Goal: Task Accomplishment & Management: Complete application form

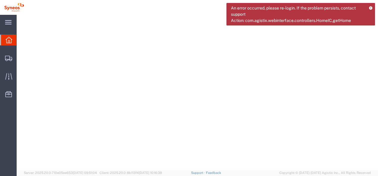
click at [10, 40] on icon at bounding box center [9, 40] width 7 height 7
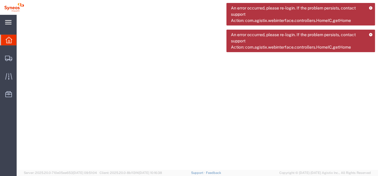
click at [9, 21] on icon at bounding box center [8, 22] width 7 height 4
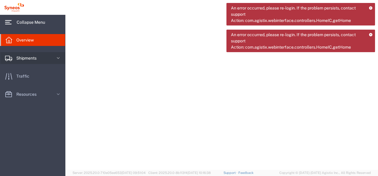
click at [17, 56] on span "Shipments" at bounding box center [28, 58] width 24 height 12
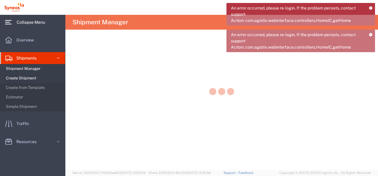
click at [20, 77] on span "Create Shipment" at bounding box center [33, 78] width 55 height 12
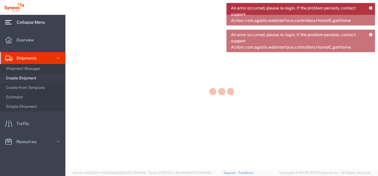
click at [369, 7] on icon at bounding box center [370, 7] width 4 height 3
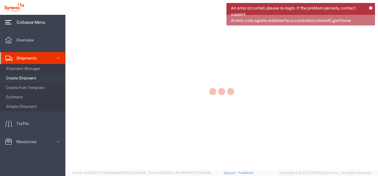
click at [370, 6] on icon at bounding box center [370, 7] width 4 height 3
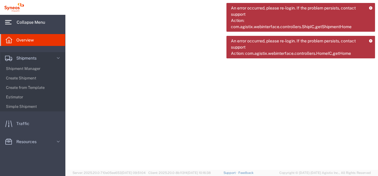
click at [27, 21] on span "Collapse Menu" at bounding box center [33, 22] width 33 height 12
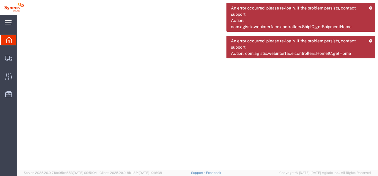
click at [27, 21] on div at bounding box center [197, 92] width 361 height 155
click at [20, 8] on img at bounding box center [14, 7] width 20 height 9
click at [2, 39] on div at bounding box center [8, 40] width 17 height 11
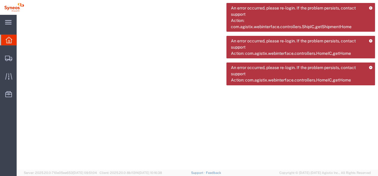
click at [9, 24] on icon at bounding box center [8, 22] width 7 height 4
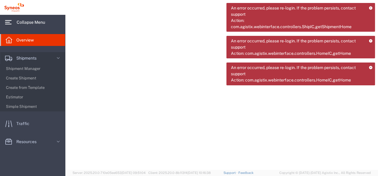
click at [22, 23] on span "Collapse Menu" at bounding box center [33, 22] width 33 height 12
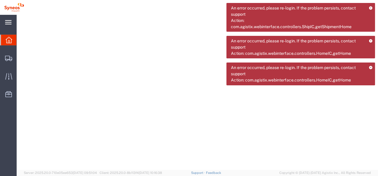
click at [22, 23] on div at bounding box center [197, 92] width 361 height 155
click at [4, 17] on div "main_menu Created with Sketch." at bounding box center [8, 22] width 17 height 15
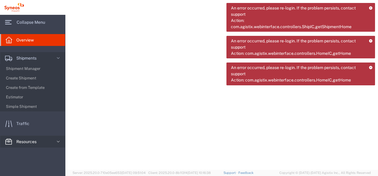
click at [58, 142] on icon at bounding box center [58, 142] width 6 height 6
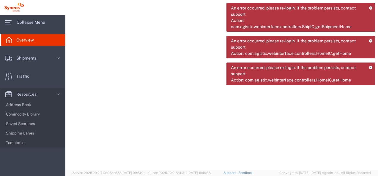
click at [42, 39] on link "Overview" at bounding box center [32, 40] width 65 height 12
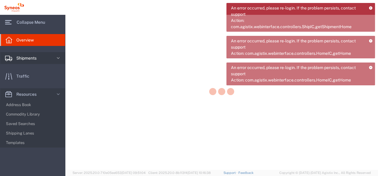
click at [32, 56] on span "Shipments" at bounding box center [28, 58] width 24 height 12
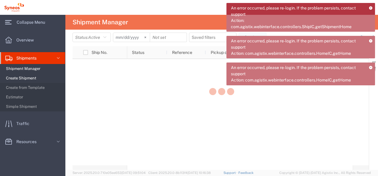
click at [18, 79] on span "Create Shipment" at bounding box center [33, 78] width 55 height 12
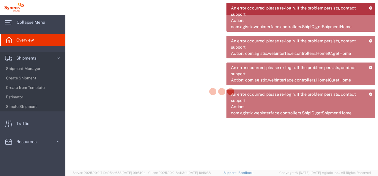
drag, startPoint x: 12, startPoint y: 0, endPoint x: 174, endPoint y: 68, distance: 175.9
click at [174, 68] on div at bounding box center [221, 92] width 312 height 155
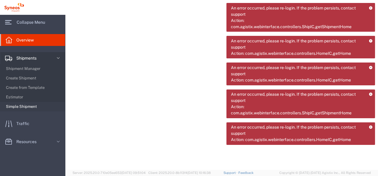
click at [22, 106] on span "Simple Shipment" at bounding box center [33, 107] width 55 height 12
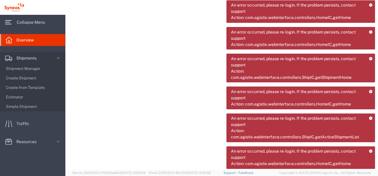
click at [370, 8] on div "An error occurred, please re-login. If the problem persists, contact support Ac…" at bounding box center [300, 11] width 148 height 23
click at [370, 5] on icon at bounding box center [370, 4] width 4 height 3
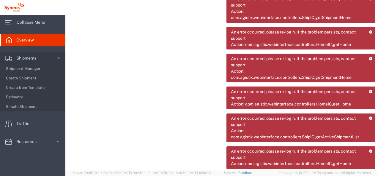
click at [370, 33] on icon at bounding box center [370, 31] width 4 height 3
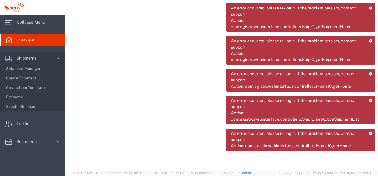
click at [370, 40] on icon at bounding box center [370, 40] width 4 height 3
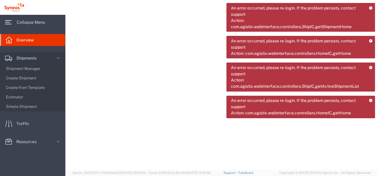
click at [371, 40] on icon at bounding box center [370, 40] width 4 height 3
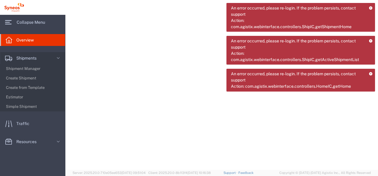
click at [372, 40] on icon at bounding box center [370, 40] width 4 height 3
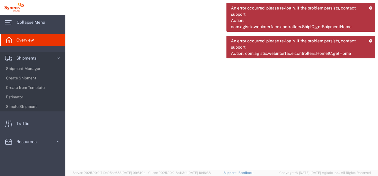
click at [372, 41] on icon at bounding box center [370, 40] width 4 height 3
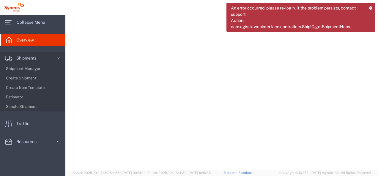
click at [367, 8] on div "An error occurred, please re-login. If the problem persists, contact support Ac…" at bounding box center [300, 17] width 148 height 29
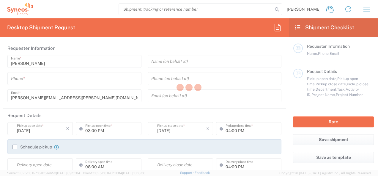
type input "8350"
type input "[US_STATE]"
type input "[GEOGRAPHIC_DATA]"
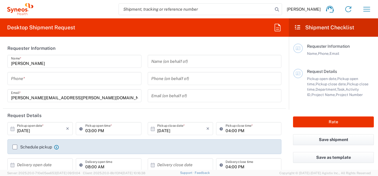
type input "Syneos Health, LLC-[GEOGRAPHIC_DATA] [GEOGRAPHIC_DATA] [GEOGRAPHIC_DATA]"
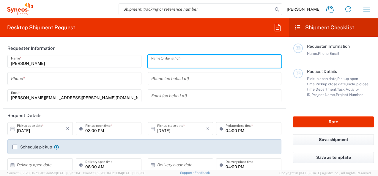
click at [186, 61] on input "text" at bounding box center [214, 61] width 127 height 10
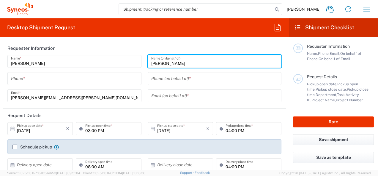
type input "[PERSON_NAME]"
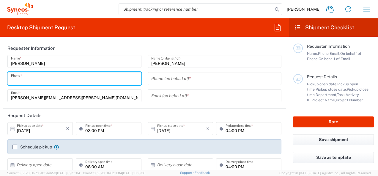
click at [73, 81] on input "tel" at bounding box center [74, 79] width 127 height 10
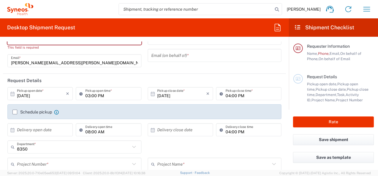
scroll to position [59, 0]
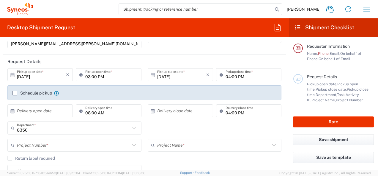
drag, startPoint x: 39, startPoint y: 111, endPoint x: 13, endPoint y: 111, distance: 25.5
click at [39, 111] on input "text" at bounding box center [41, 111] width 49 height 10
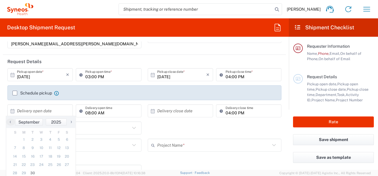
click at [13, 111] on icon at bounding box center [13, 111] width 4 height 4
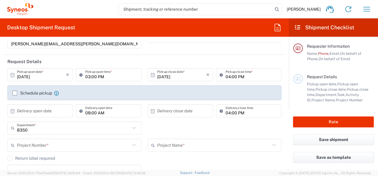
click at [13, 111] on icon at bounding box center [13, 111] width 4 height 4
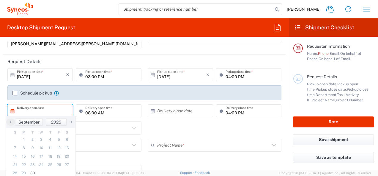
click at [207, 136] on div "8350 Department * 8350 3000 3100 3109 3110 3111 3112 3125 3130 3135 3136 3150 3…" at bounding box center [144, 130] width 280 height 17
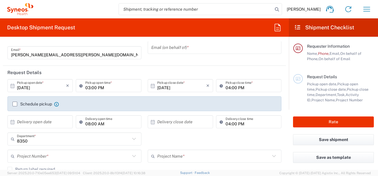
scroll to position [0, 0]
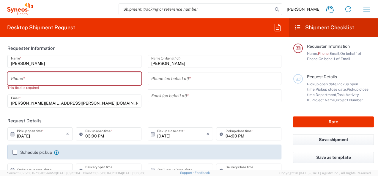
click at [61, 79] on input "tel" at bounding box center [74, 79] width 127 height 10
paste input "614.425.6321"
type input "614.425.6321"
click at [165, 85] on div "Phone (on behalf of) *" at bounding box center [215, 78] width 134 height 13
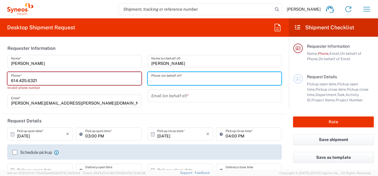
click at [167, 81] on input "tel" at bounding box center [214, 79] width 127 height 10
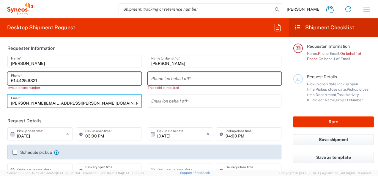
click at [126, 103] on input "[PERSON_NAME][EMAIL_ADDRESS][PERSON_NAME][DOMAIN_NAME]" at bounding box center [74, 101] width 127 height 10
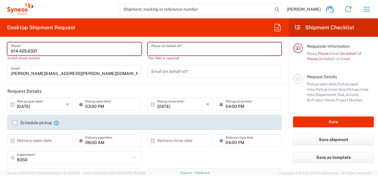
click at [184, 50] on input "tel" at bounding box center [214, 49] width 127 height 10
type input "[PERSON_NAME]"
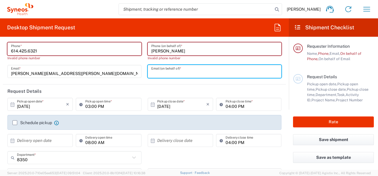
click at [167, 72] on input "text" at bounding box center [214, 71] width 127 height 10
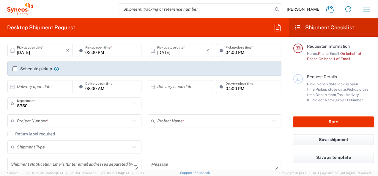
scroll to position [94, 0]
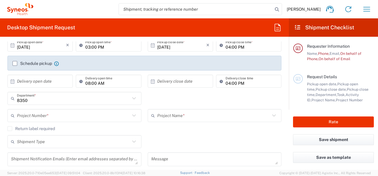
click at [133, 125] on div "Project Number * **6183 DEPARTMENTAL EXPENSE #C2015019517 Janssen 7046933 01.00…" at bounding box center [74, 117] width 140 height 17
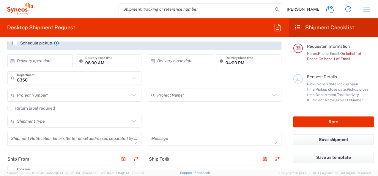
scroll to position [124, 0]
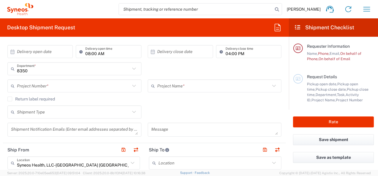
click at [131, 112] on icon at bounding box center [134, 112] width 8 height 8
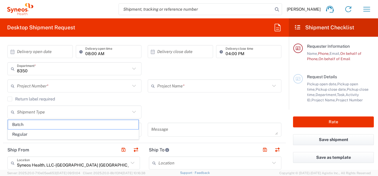
click at [131, 112] on icon at bounding box center [134, 112] width 8 height 8
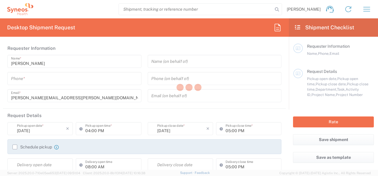
type input "8350"
type input "[US_STATE]"
type input "[GEOGRAPHIC_DATA]"
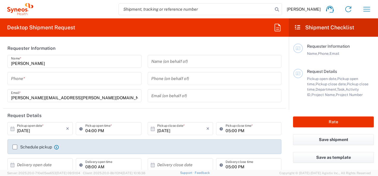
type input "Syneos Health, LLC-[GEOGRAPHIC_DATA] [GEOGRAPHIC_DATA] [GEOGRAPHIC_DATA]"
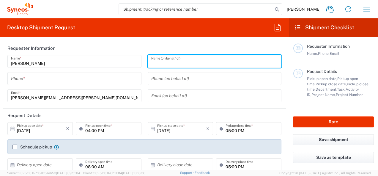
click at [181, 62] on input "text" at bounding box center [214, 61] width 127 height 10
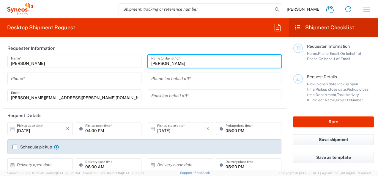
type input "[PERSON_NAME]"
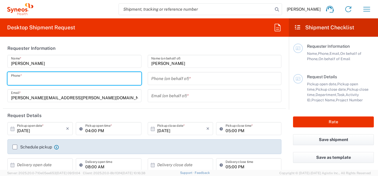
click at [85, 80] on input "tel" at bounding box center [74, 79] width 127 height 10
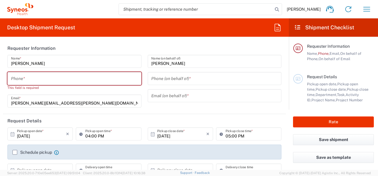
click at [43, 79] on input "tel" at bounding box center [74, 79] width 127 height 10
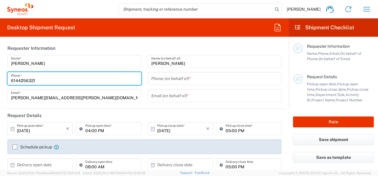
type input "6144256321"
click at [189, 80] on input "tel" at bounding box center [214, 79] width 127 height 10
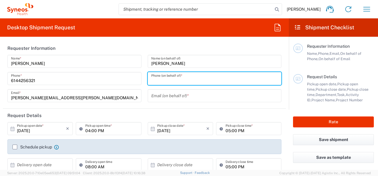
click at [71, 80] on input "6144256321" at bounding box center [74, 79] width 127 height 10
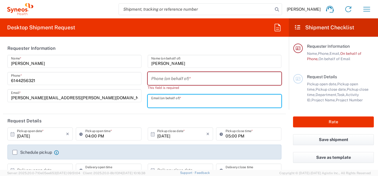
click at [173, 103] on input "text" at bounding box center [214, 101] width 127 height 10
type input "[PERSON_NAME]"
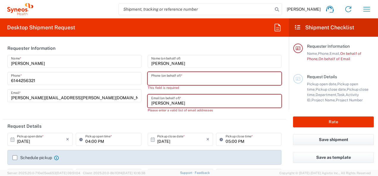
click at [185, 78] on input "tel" at bounding box center [214, 79] width 127 height 10
click at [66, 80] on input "6144256321" at bounding box center [74, 79] width 127 height 10
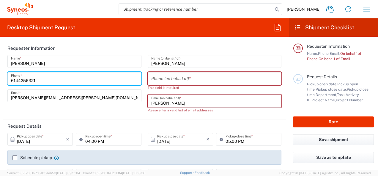
click at [45, 79] on input "6144256321" at bounding box center [74, 79] width 127 height 10
drag, startPoint x: 52, startPoint y: 82, endPoint x: -11, endPoint y: 76, distance: 63.2
click at [0, 76] on html "[PERSON_NAME] Home Shipment estimator Shipment tracking Desktop shipment reques…" at bounding box center [189, 88] width 378 height 176
type input "9102647298"
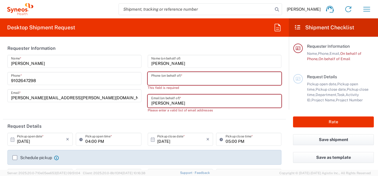
click at [174, 78] on input "tel" at bounding box center [214, 79] width 127 height 10
type input "9102647298"
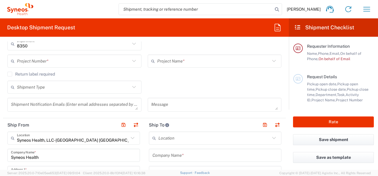
scroll to position [148, 0]
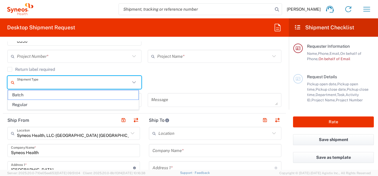
click at [47, 80] on input "text" at bounding box center [73, 82] width 113 height 10
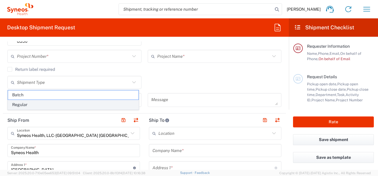
click at [26, 105] on span "Regular" at bounding box center [73, 104] width 130 height 9
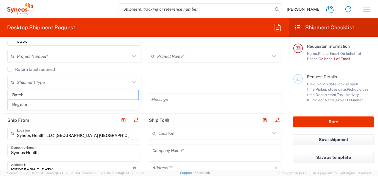
type input "Regular"
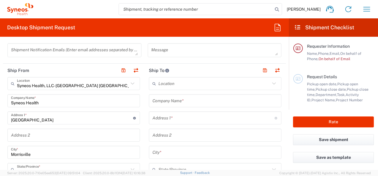
scroll to position [208, 0]
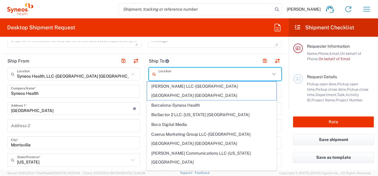
click at [169, 74] on input "text" at bounding box center [214, 74] width 112 height 10
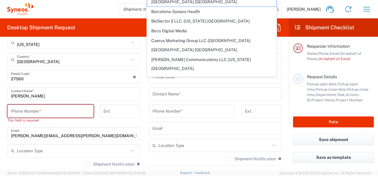
scroll to position [326, 0]
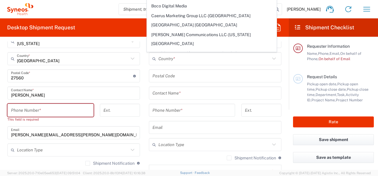
click at [37, 109] on input "tel" at bounding box center [50, 110] width 79 height 10
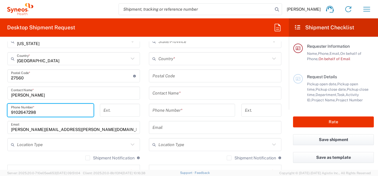
type input "9102647298"
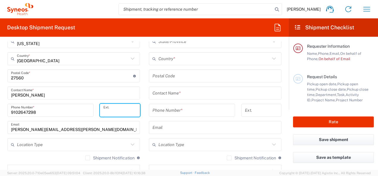
click at [125, 106] on input "tel" at bounding box center [119, 110] width 33 height 10
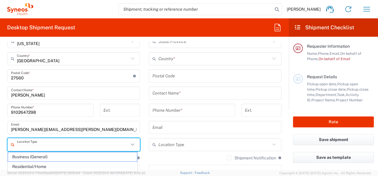
click at [50, 141] on input "text" at bounding box center [73, 145] width 112 height 10
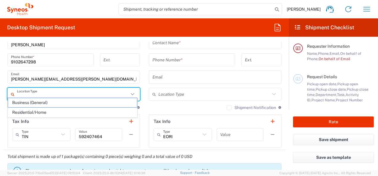
scroll to position [386, 0]
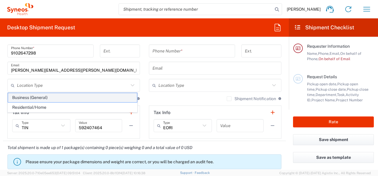
click at [57, 98] on span "Business (General)" at bounding box center [72, 97] width 129 height 9
type input "Business (General)"
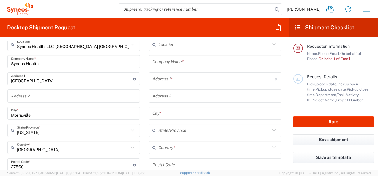
scroll to position [178, 0]
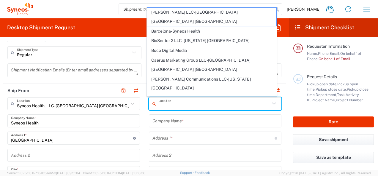
click at [182, 105] on input "text" at bounding box center [214, 104] width 112 height 10
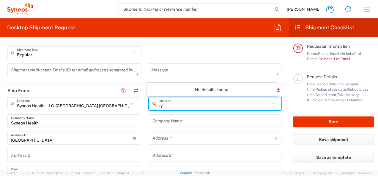
type input "s"
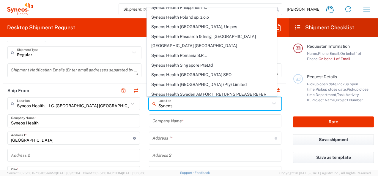
scroll to position [778, 0]
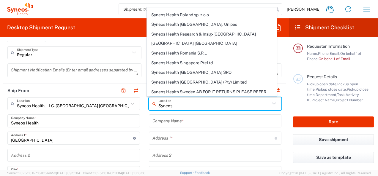
click at [222, 155] on span "Syneos Health, LLC-[GEOGRAPHIC_DATA] [GEOGRAPHIC_DATA] [GEOGRAPHIC_DATA]" at bounding box center [211, 164] width 129 height 18
type input "Syneos Health, LLC-[GEOGRAPHIC_DATA] [GEOGRAPHIC_DATA] [GEOGRAPHIC_DATA]"
type input "Syneos Health LLC"
type input "[GEOGRAPHIC_DATA]"
type input "Morrisville"
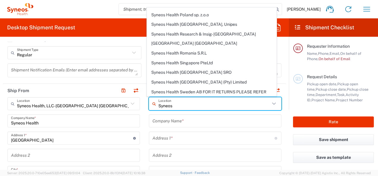
type input "[GEOGRAPHIC_DATA]"
type input "27560"
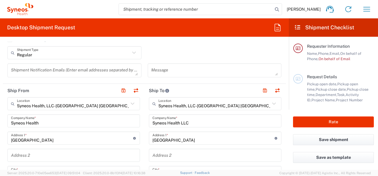
type input "[US_STATE]"
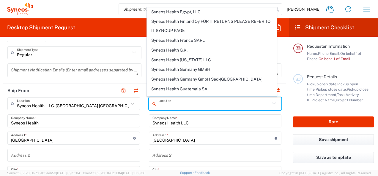
scroll to position [0, 0]
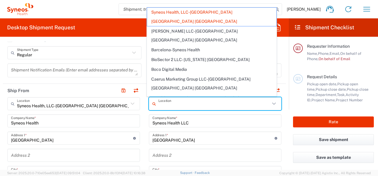
click at [199, 106] on input "text" at bounding box center [214, 104] width 112 height 10
drag, startPoint x: 248, startPoint y: 107, endPoint x: 129, endPoint y: 107, distance: 119.3
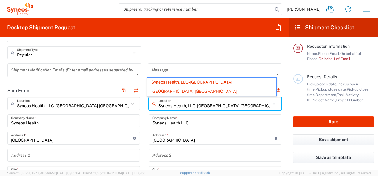
type input "Syneos Health, LLC-[GEOGRAPHIC_DATA] [GEOGRAPHIC_DATA]"
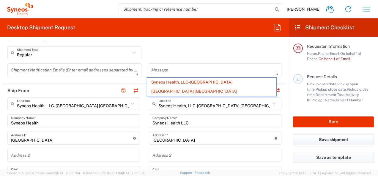
click at [270, 103] on icon at bounding box center [274, 104] width 8 height 8
click at [270, 104] on icon at bounding box center [274, 104] width 8 height 8
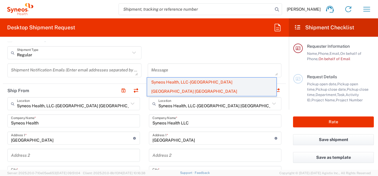
click at [245, 90] on span "Syneos Health, LLC-[GEOGRAPHIC_DATA] [GEOGRAPHIC_DATA] [GEOGRAPHIC_DATA]" at bounding box center [211, 87] width 129 height 18
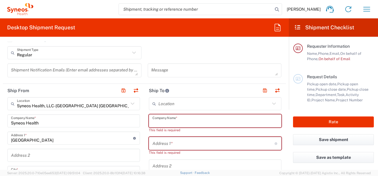
click at [186, 122] on input "text" at bounding box center [214, 121] width 125 height 10
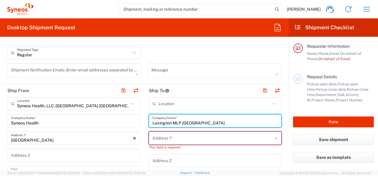
type input "Lexington MLP [GEOGRAPHIC_DATA]"
click at [175, 141] on input "text" at bounding box center [213, 138] width 122 height 10
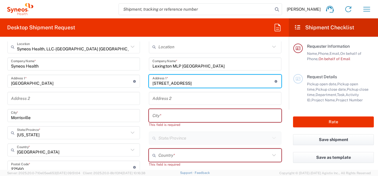
scroll to position [237, 0]
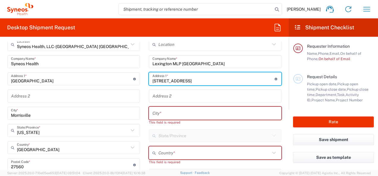
type input "[STREET_ADDRESS]"
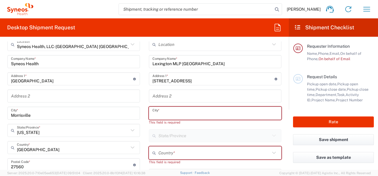
click at [177, 114] on input "text" at bounding box center [214, 113] width 125 height 10
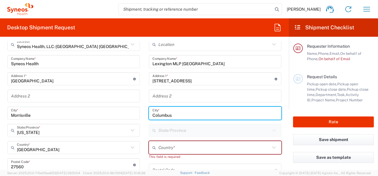
type input "Columbus"
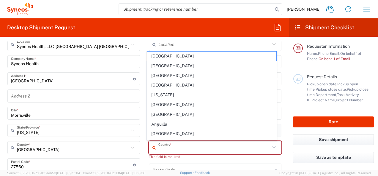
type input "o"
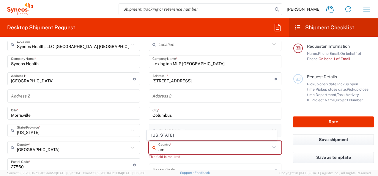
type input "a"
click at [178, 147] on input "text" at bounding box center [214, 148] width 112 height 10
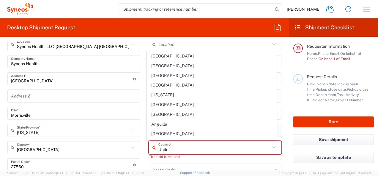
type input "United"
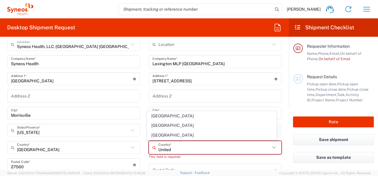
click at [207, 148] on input "United" at bounding box center [214, 148] width 112 height 10
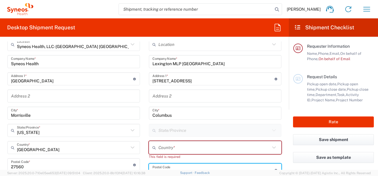
scroll to position [242, 0]
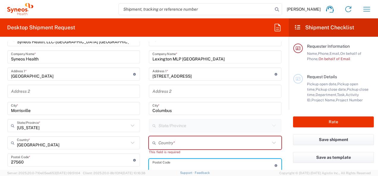
click at [186, 144] on input "text" at bounding box center [214, 143] width 112 height 10
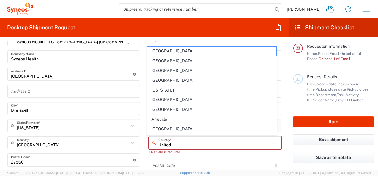
type input "United"
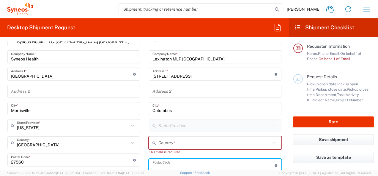
click at [186, 144] on input "text" at bounding box center [214, 143] width 112 height 10
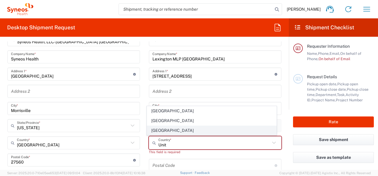
click at [159, 129] on span "[GEOGRAPHIC_DATA]" at bounding box center [211, 130] width 129 height 9
type input "[GEOGRAPHIC_DATA]"
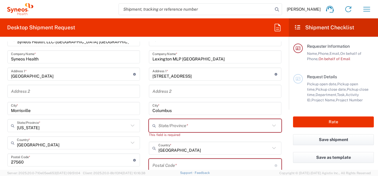
click at [185, 128] on input "text" at bounding box center [214, 126] width 112 height 10
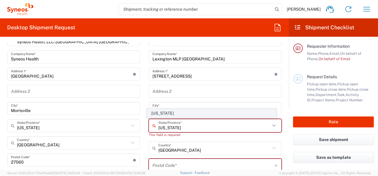
type input "[US_STATE]"
click at [164, 116] on span "[US_STATE]" at bounding box center [211, 113] width 129 height 9
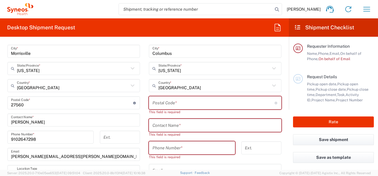
scroll to position [302, 0]
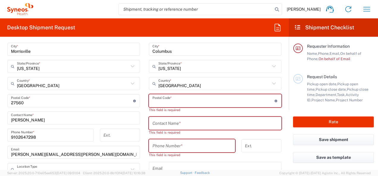
click at [180, 99] on input "undefined" at bounding box center [213, 101] width 122 height 10
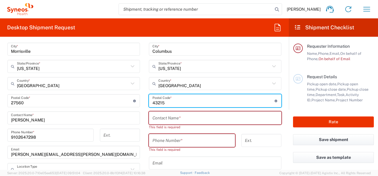
type input "43215"
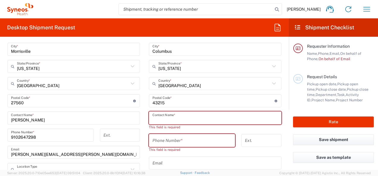
click at [177, 113] on input "text" at bounding box center [214, 118] width 125 height 10
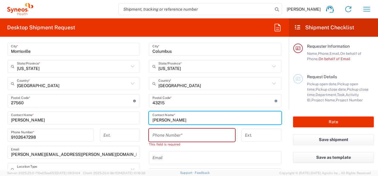
type input "[PERSON_NAME]"
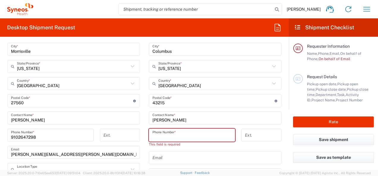
click at [172, 131] on input "tel" at bounding box center [191, 135] width 79 height 10
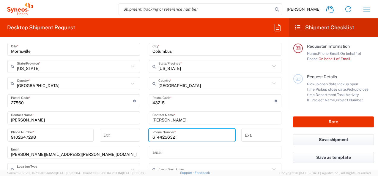
type input "6144256321"
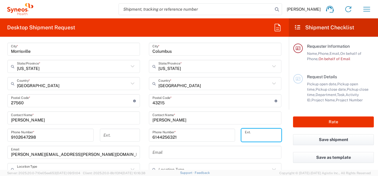
click at [161, 152] on input "text" at bounding box center [214, 153] width 125 height 10
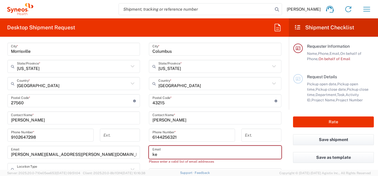
type input "k"
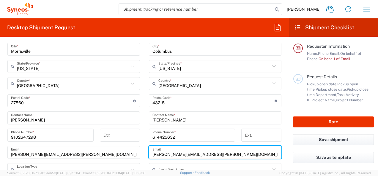
type input "[PERSON_NAME][EMAIL_ADDRESS][PERSON_NAME][DOMAIN_NAME]"
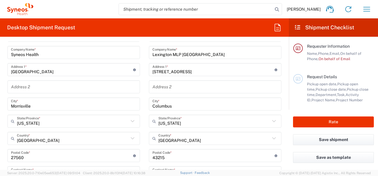
scroll to position [213, 0]
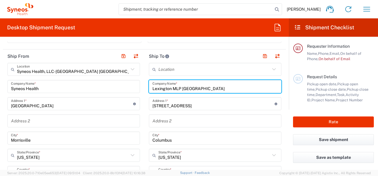
drag, startPoint x: 216, startPoint y: 88, endPoint x: 124, endPoint y: 88, distance: 92.3
type input "JLL"
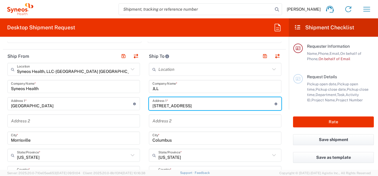
click at [252, 103] on input "[STREET_ADDRESS]" at bounding box center [213, 104] width 122 height 10
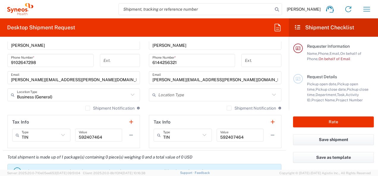
scroll to position [391, 0]
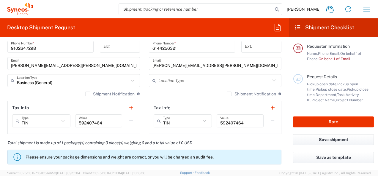
click at [194, 81] on input "text" at bounding box center [214, 81] width 112 height 10
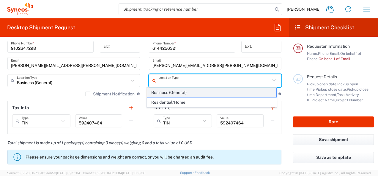
click at [184, 95] on span "Business (General)" at bounding box center [211, 92] width 129 height 9
type input "Business (General)"
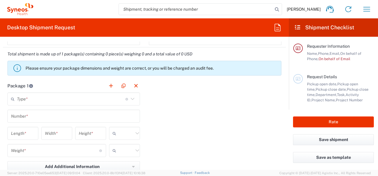
scroll to position [509, 0]
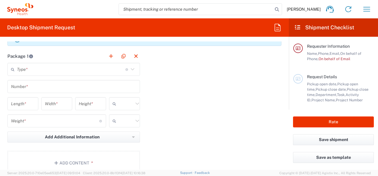
click at [131, 69] on icon at bounding box center [133, 69] width 4 height 2
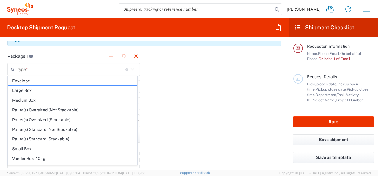
click at [131, 69] on icon at bounding box center [133, 69] width 4 height 2
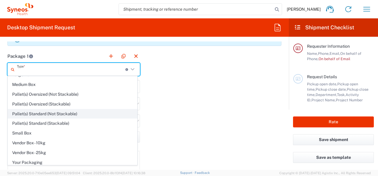
scroll to position [0, 0]
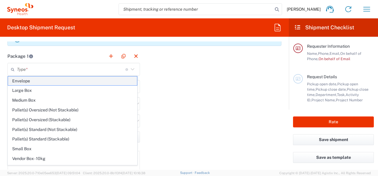
click at [32, 79] on span "Envelope" at bounding box center [72, 81] width 129 height 9
type input "Envelope"
type input "1"
type input "9.5"
type input "12.5"
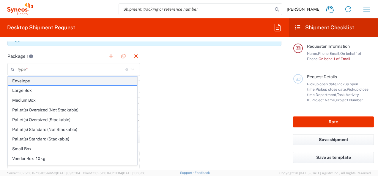
type input "0.25"
type input "in"
type input "0.45"
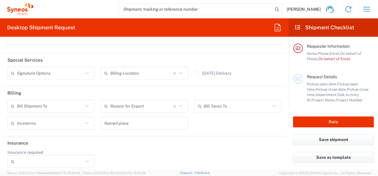
scroll to position [721, 0]
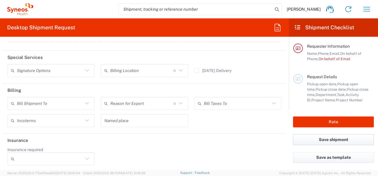
click at [319, 138] on button "Save shipment" at bounding box center [333, 139] width 81 height 11
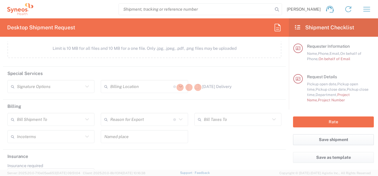
scroll to position [737, 0]
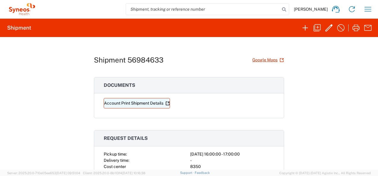
click at [124, 103] on link "Account Print Shipment Details" at bounding box center [137, 103] width 66 height 10
click at [17, 28] on h2 "Shipment" at bounding box center [19, 27] width 24 height 7
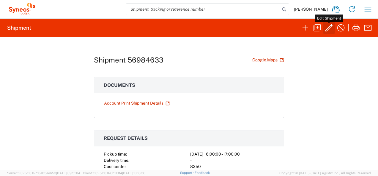
click at [329, 27] on icon "button" at bounding box center [328, 27] width 9 height 9
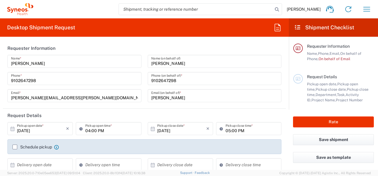
type input "8350"
type input "[US_STATE]"
type input "Envelope"
click at [328, 124] on button "Rate" at bounding box center [333, 122] width 81 height 11
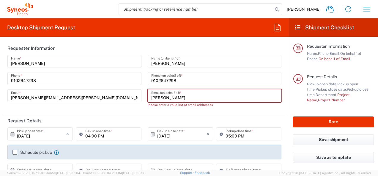
drag, startPoint x: 187, startPoint y: 96, endPoint x: 132, endPoint y: 93, distance: 55.3
click at [132, 93] on div "[PERSON_NAME] Name * [PHONE_NUMBER] Phone * [PERSON_NAME][EMAIL_ADDRESS][PERSON…" at bounding box center [144, 83] width 280 height 57
type input "[PERSON_NAME][EMAIL_ADDRESS][PERSON_NAME][DOMAIN_NAME]"
type input "Suite 200"
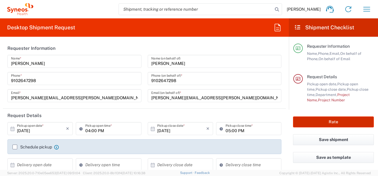
click at [322, 124] on button "Rate" at bounding box center [333, 122] width 81 height 11
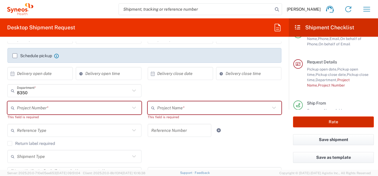
scroll to position [95, 0]
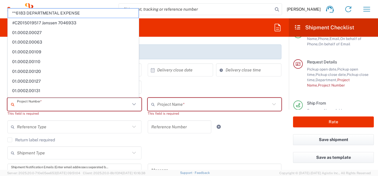
click at [75, 108] on input "text" at bounding box center [73, 104] width 113 height 10
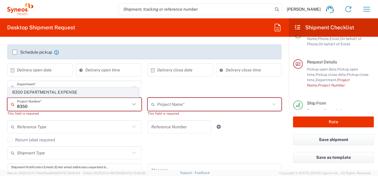
click at [67, 94] on span "8350 DEPARTMENTAL EXPENSE" at bounding box center [73, 92] width 130 height 9
type input "8350 DEPARTMENTAL EXPENSE"
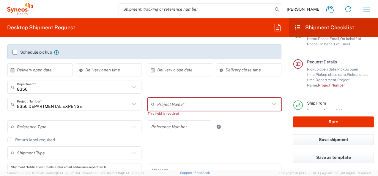
type input "8350 DEPARTMENTAL EXPENSE"
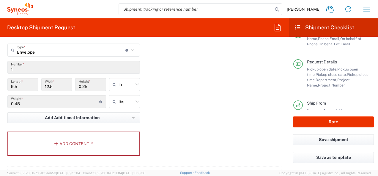
scroll to position [570, 0]
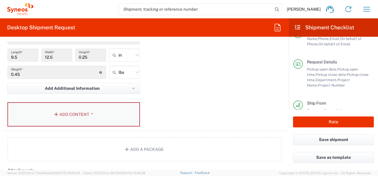
click at [69, 115] on button "Add Content *" at bounding box center [73, 114] width 132 height 24
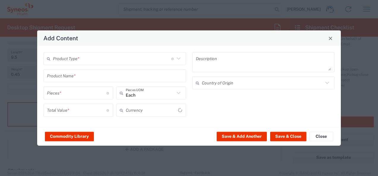
type input "US Dollar"
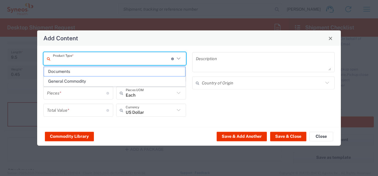
click at [77, 64] on input "text" at bounding box center [112, 58] width 118 height 10
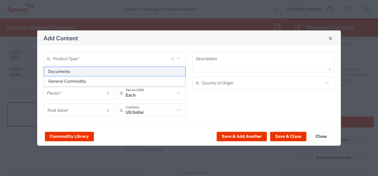
click at [71, 74] on span "Documents" at bounding box center [114, 71] width 141 height 9
type input "Documents"
type input "1"
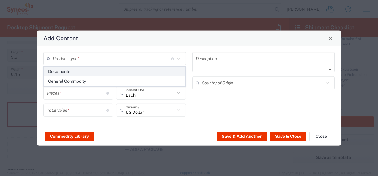
type textarea "Documents"
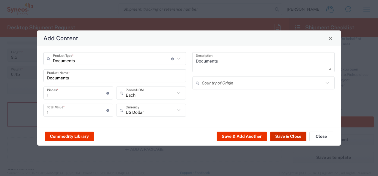
click at [290, 138] on button "Save & Close" at bounding box center [288, 136] width 36 height 9
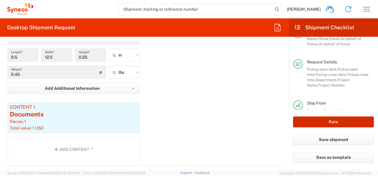
click at [342, 122] on button "Rate" at bounding box center [333, 122] width 81 height 11
type input "8350 DEPARTMENTAL EXPENSE"
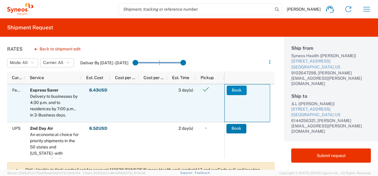
click at [236, 88] on button "Book" at bounding box center [236, 90] width 20 height 9
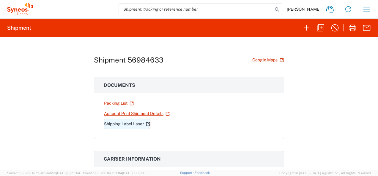
click at [123, 125] on link "Shipping Label Laser" at bounding box center [127, 124] width 47 height 10
